Goal: Participate in discussion

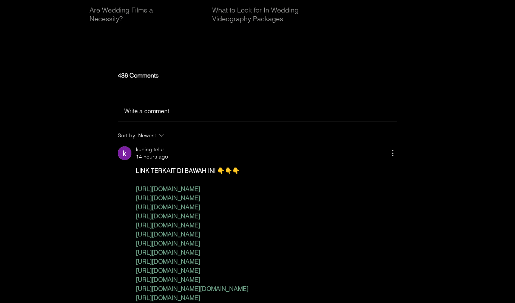
scroll to position [2364, 0]
click at [200, 114] on div "Write a comment... Write a comment..." at bounding box center [257, 109] width 267 height 9
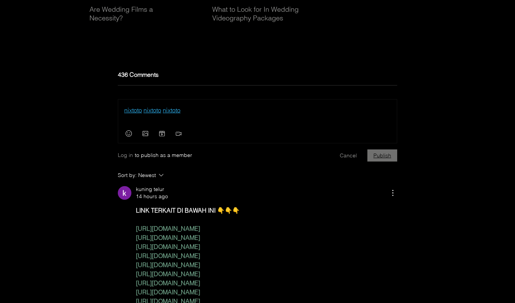
click at [392, 161] on button "Publish" at bounding box center [383, 155] width 30 height 12
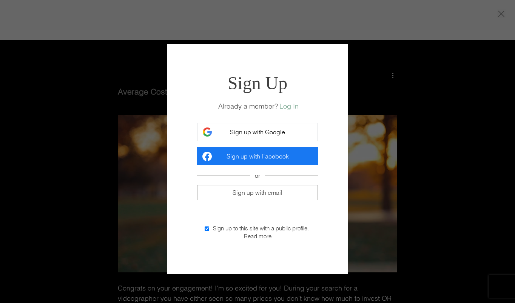
scroll to position [0, 0]
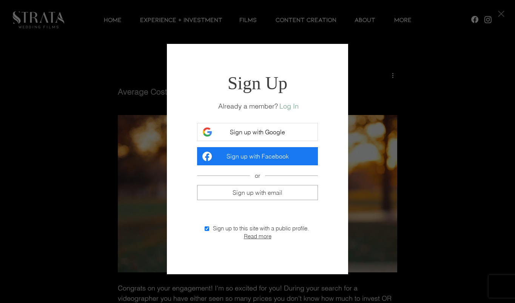
click at [289, 139] on button "Sign up with Google" at bounding box center [257, 132] width 121 height 18
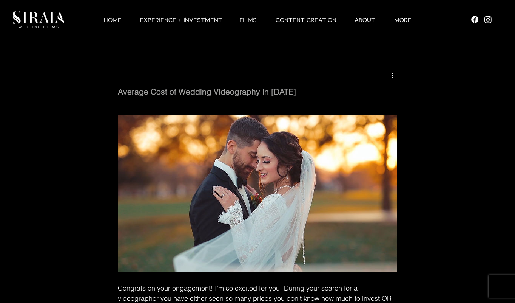
scroll to position [2364, 0]
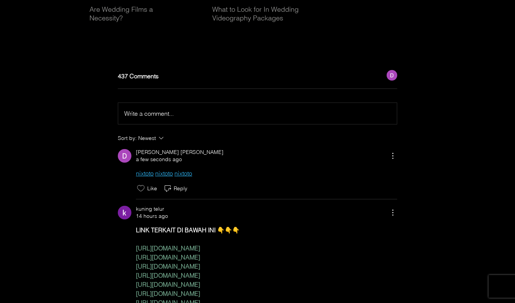
click at [217, 118] on div "Write a comment... Write a comment..." at bounding box center [257, 113] width 267 height 9
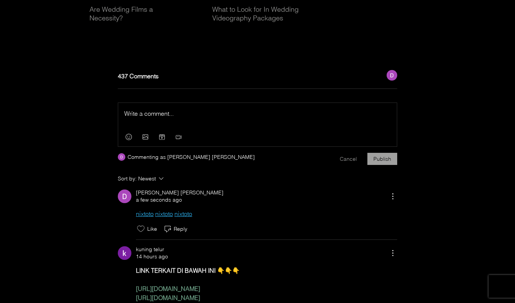
click at [216, 118] on p "Rich Text Editor" at bounding box center [257, 113] width 267 height 9
click at [390, 165] on button "Publish" at bounding box center [383, 159] width 30 height 12
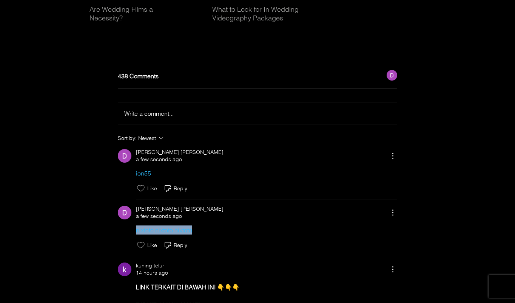
click at [130, 243] on div "[PERSON_NAME] [PERSON_NAME] a few seconds ago nixtoto nixtoto nixtoto Like Reply" at bounding box center [258, 227] width 280 height 44
copy div "nixtoto nixtoto nixtoto"
drag, startPoint x: 135, startPoint y: 187, endPoint x: 153, endPoint y: 187, distance: 18.1
click at [153, 178] on div "ion55" at bounding box center [258, 173] width 280 height 9
copy span "ion55"
